Goal: Task Accomplishment & Management: Use online tool/utility

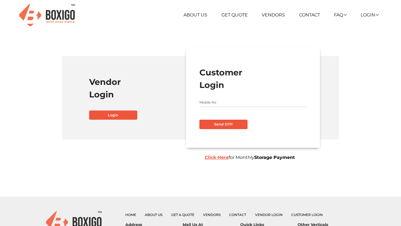
click at [202, 100] on input "text" at bounding box center [252, 102] width 107 height 9
type input "9901545454"
click at [224, 122] on button "Send OTP" at bounding box center [223, 124] width 48 height 9
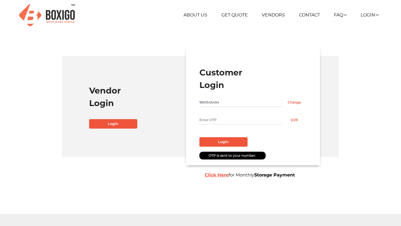
click at [213, 122] on input "text" at bounding box center [240, 119] width 83 height 9
type input "5035"
click at [227, 142] on button "Login" at bounding box center [223, 141] width 48 height 9
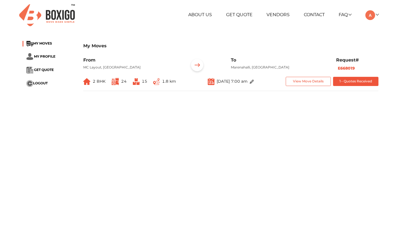
click at [95, 84] on span "2 BHK" at bounding box center [99, 81] width 13 height 5
click at [306, 86] on button "View Move Details" at bounding box center [307, 81] width 45 height 9
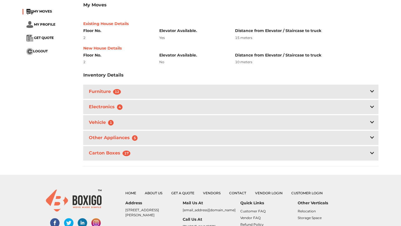
scroll to position [114, 0]
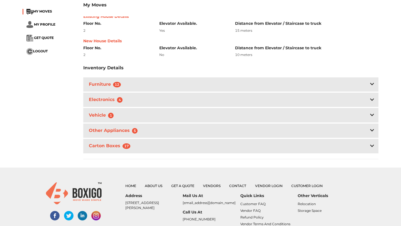
click at [132, 88] on div "Furniture 12" at bounding box center [230, 84] width 295 height 14
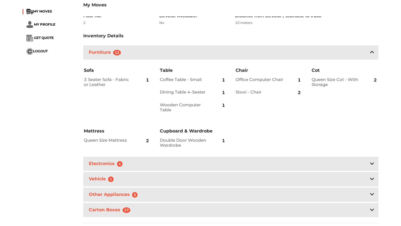
scroll to position [148, 0]
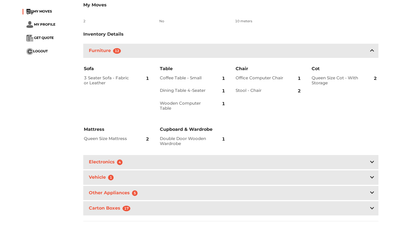
click at [140, 166] on div "Electronics 4" at bounding box center [230, 162] width 295 height 14
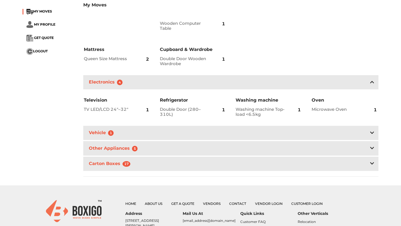
scroll to position [228, 0]
click at [105, 137] on h3 "Vehicle 1" at bounding box center [102, 133] width 29 height 8
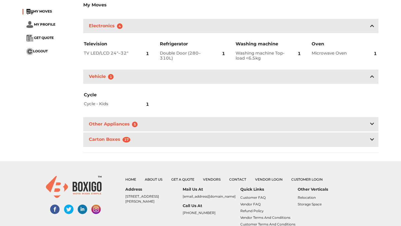
scroll to position [295, 0]
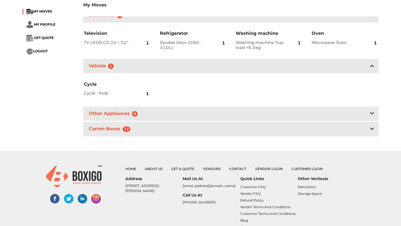
click at [108, 118] on h3 "Other Appliances 5" at bounding box center [114, 114] width 53 height 8
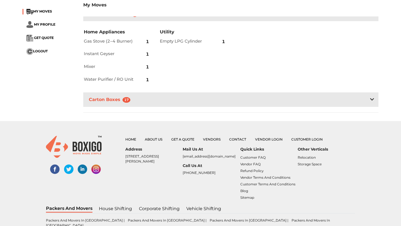
scroll to position [399, 0]
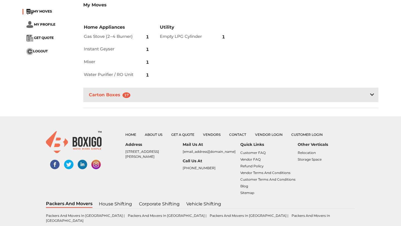
click at [95, 99] on h3 "Carton Boxes 17" at bounding box center [111, 95] width 46 height 8
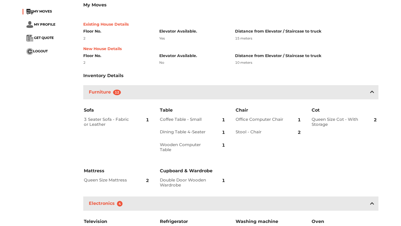
scroll to position [0, 0]
